Goal: Contribute content

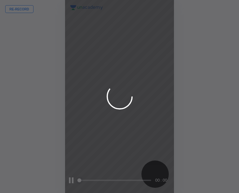
scroll to position [193, 135]
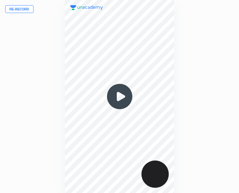
click at [24, 10] on button "Re-record" at bounding box center [19, 9] width 28 height 8
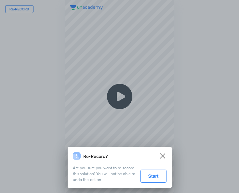
click at [101, 109] on div "Re-Record? Are you sure you want to re-record this solution? You will not be ab…" at bounding box center [119, 96] width 239 height 193
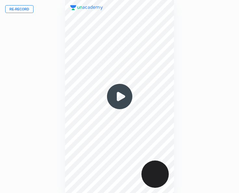
click at [120, 96] on img at bounding box center [119, 96] width 31 height 31
